Goal: Use online tool/utility: Utilize a website feature to perform a specific function

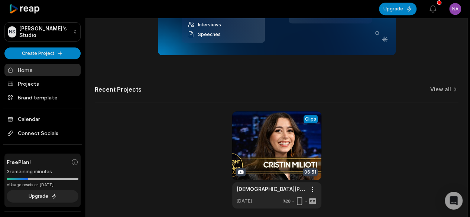
scroll to position [186, 0]
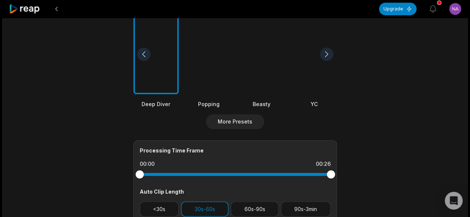
scroll to position [131, 0]
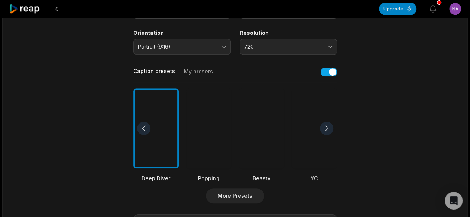
click at [209, 136] on div at bounding box center [208, 128] width 45 height 81
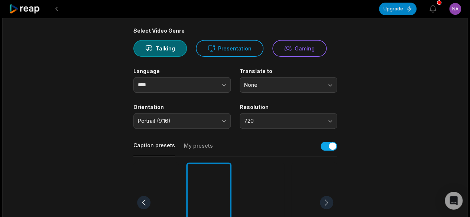
scroll to position [20, 0]
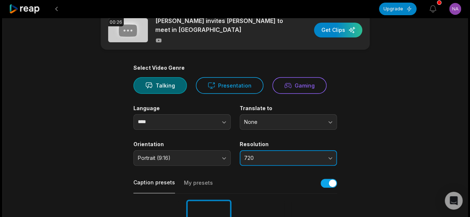
click at [296, 155] on span "720" at bounding box center [283, 158] width 78 height 7
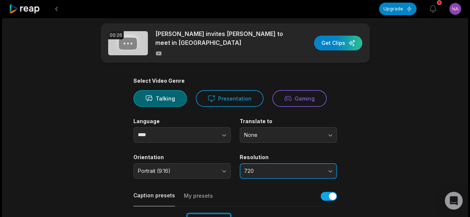
scroll to position [0, 0]
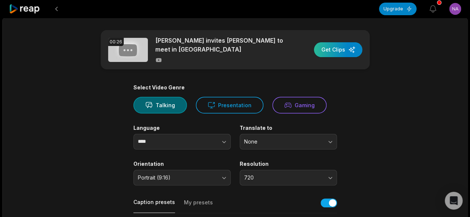
click at [346, 51] on div "button" at bounding box center [338, 49] width 48 height 15
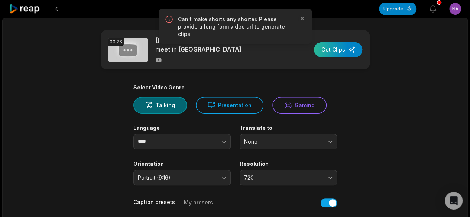
click at [341, 49] on div "button" at bounding box center [338, 49] width 48 height 15
